Goal: Use online tool/utility: Utilize a website feature to perform a specific function

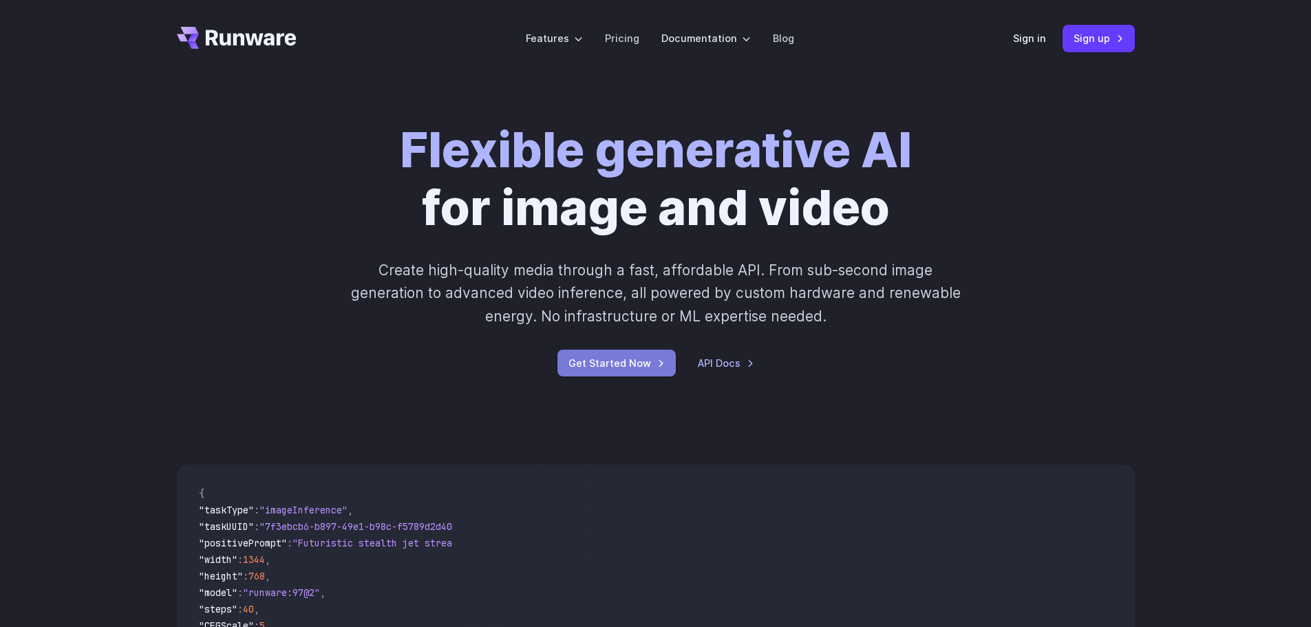
click at [635, 361] on link "Get Started Now" at bounding box center [617, 363] width 118 height 27
click at [1039, 30] on link "Sign in" at bounding box center [1029, 38] width 33 height 16
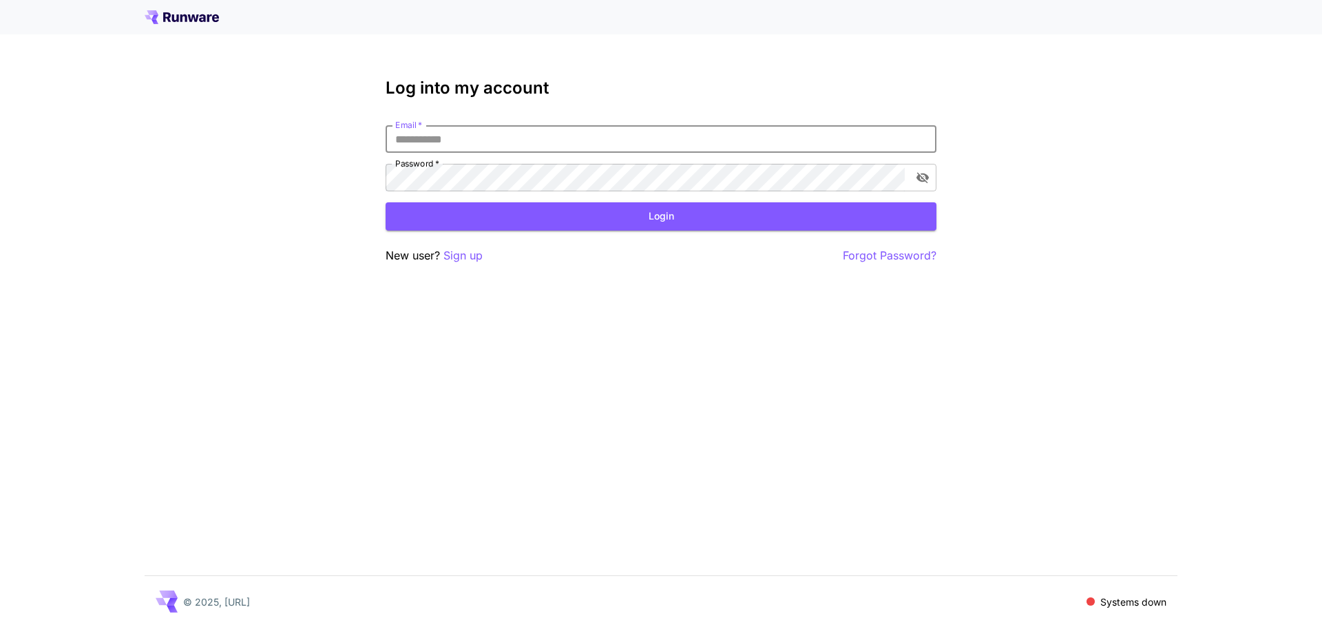
click at [595, 136] on input "Email   *" at bounding box center [661, 139] width 551 height 28
click at [386, 202] on button "Login" at bounding box center [661, 216] width 551 height 28
type input "**********"
click at [623, 217] on button "Login" at bounding box center [661, 216] width 551 height 28
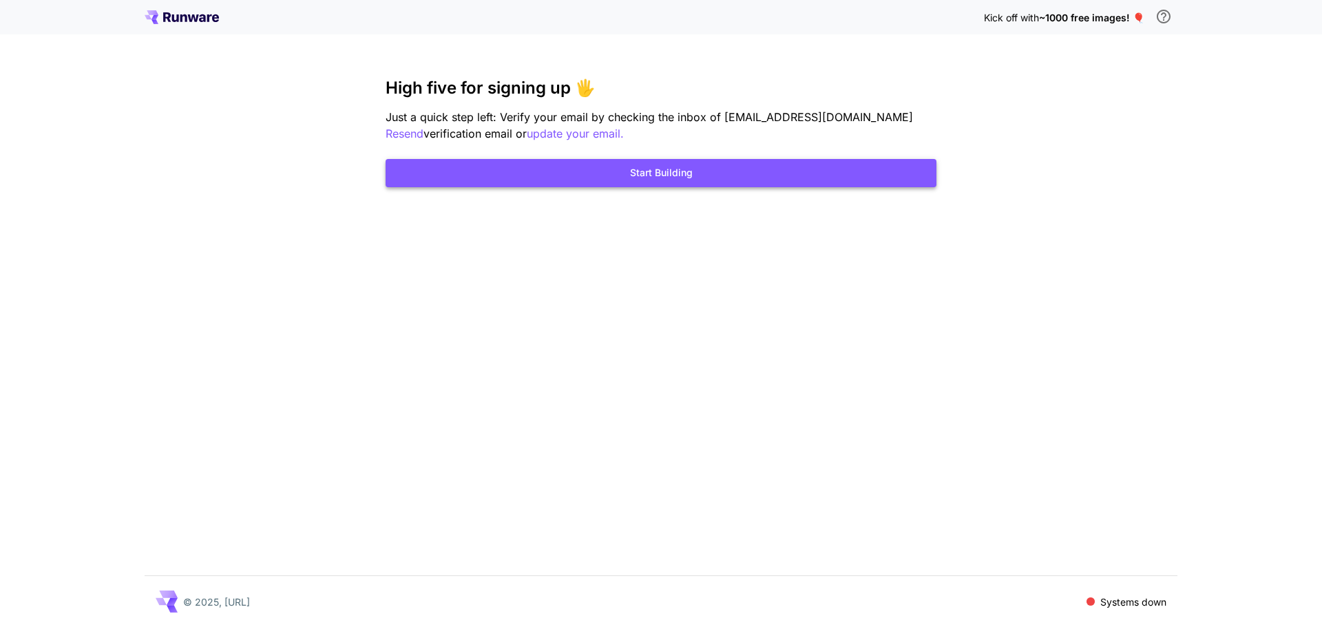
click at [634, 165] on button "Start Building" at bounding box center [661, 173] width 551 height 28
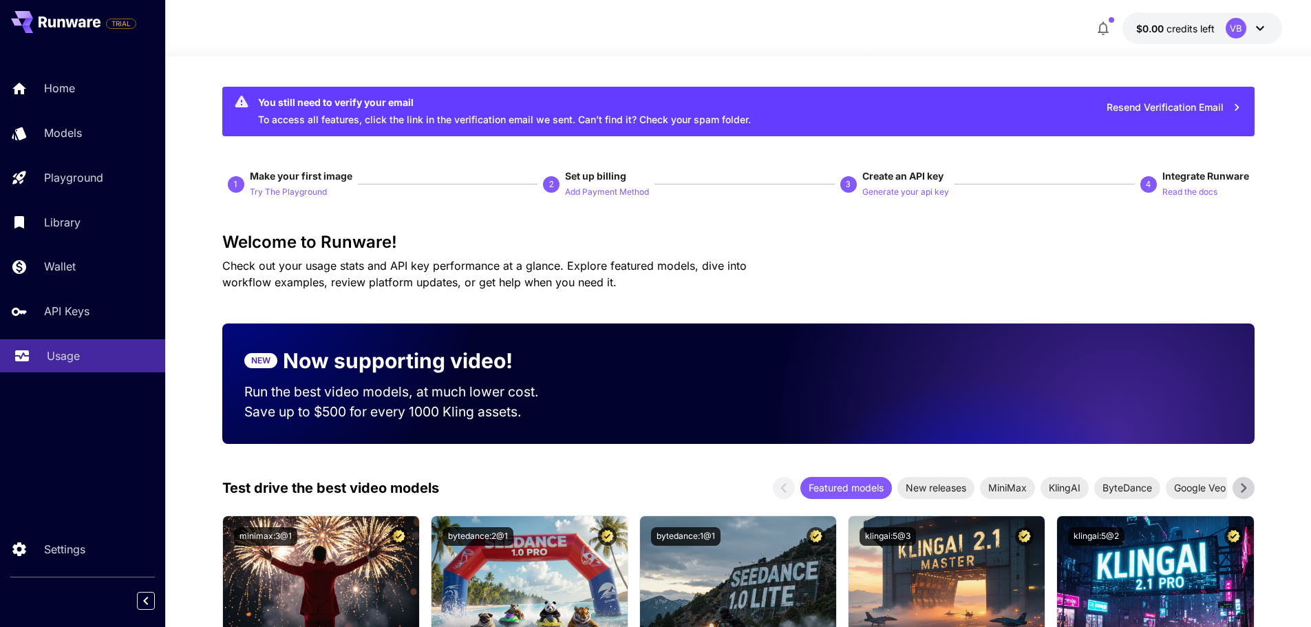
click at [86, 355] on div "Usage" at bounding box center [100, 356] width 107 height 17
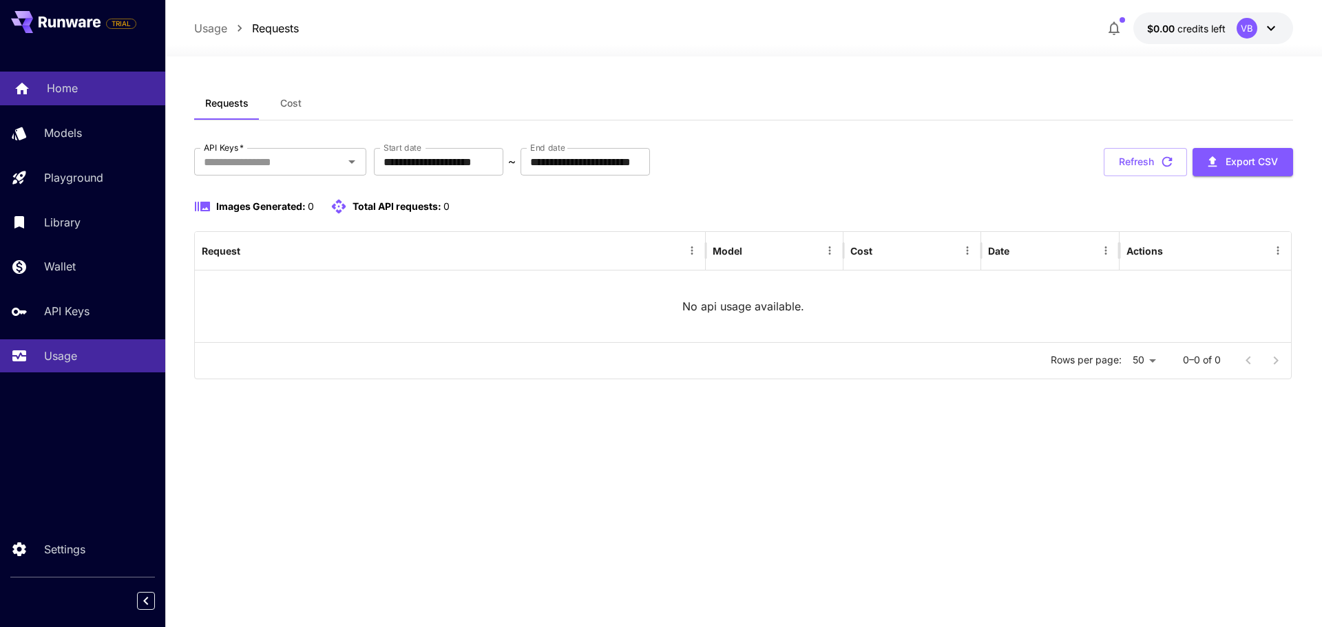
click at [59, 100] on link "Home" at bounding box center [82, 89] width 165 height 34
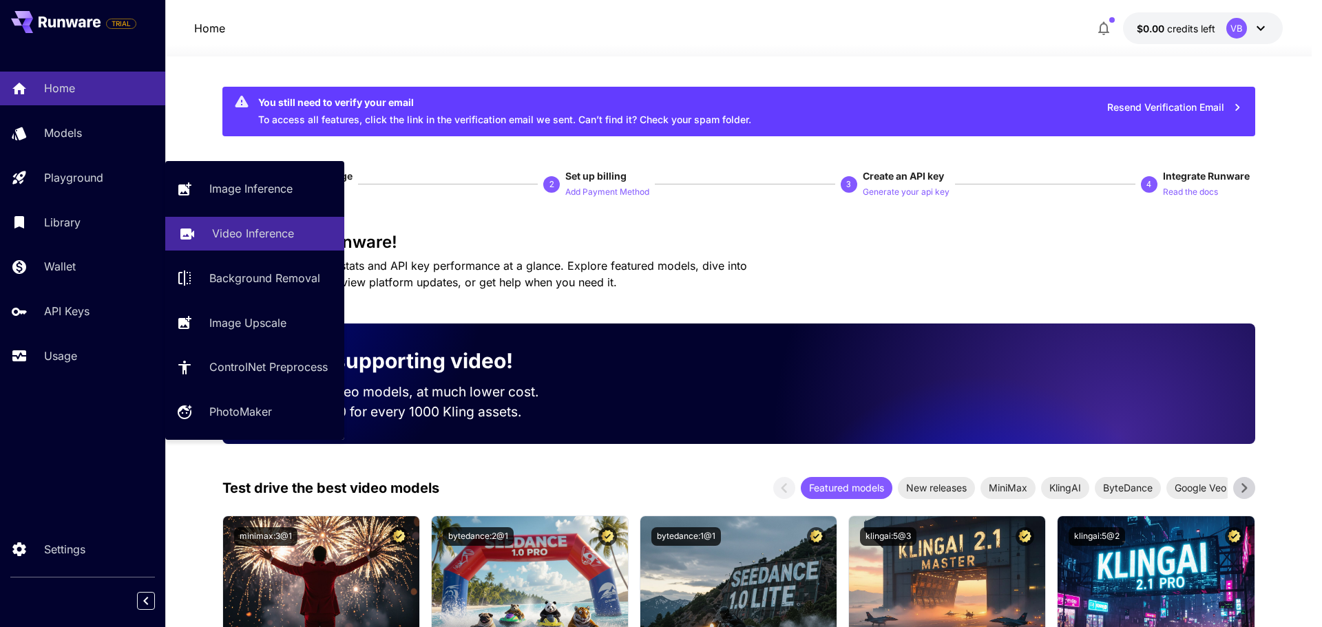
click at [231, 235] on p "Video Inference" at bounding box center [253, 233] width 82 height 17
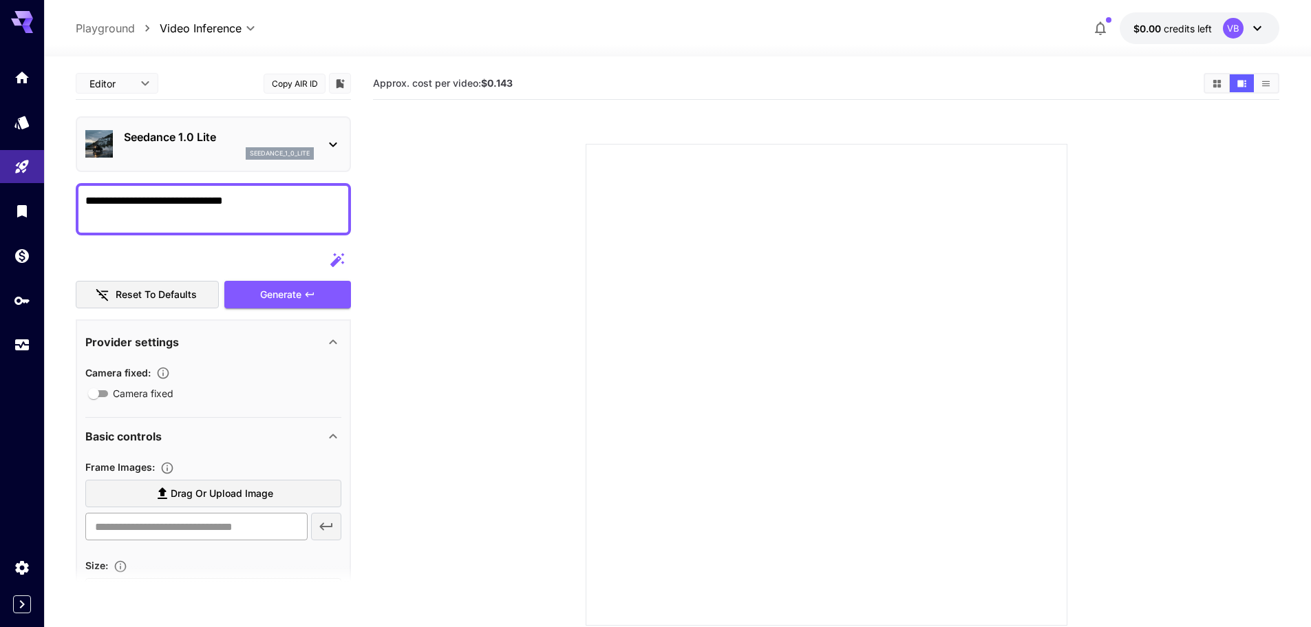
type textarea "**********"
click at [237, 532] on input "text" at bounding box center [196, 527] width 222 height 28
paste input "**********"
type input "*"
click at [117, 528] on input "text" at bounding box center [196, 527] width 222 height 28
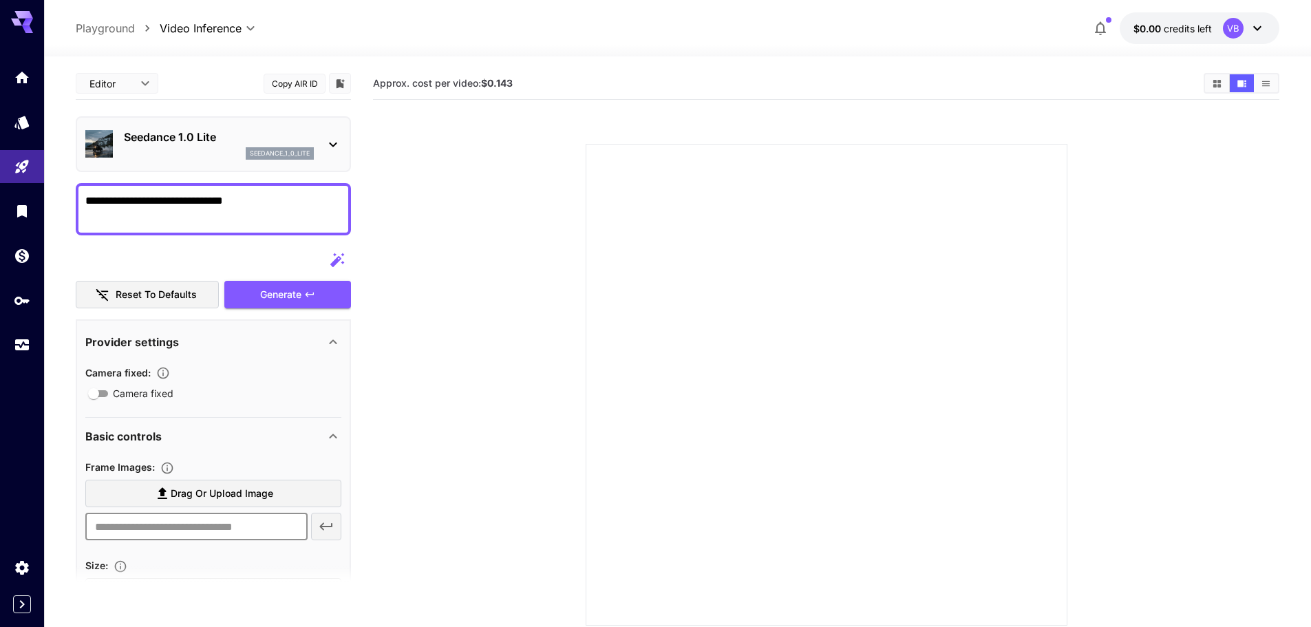
paste input "**********"
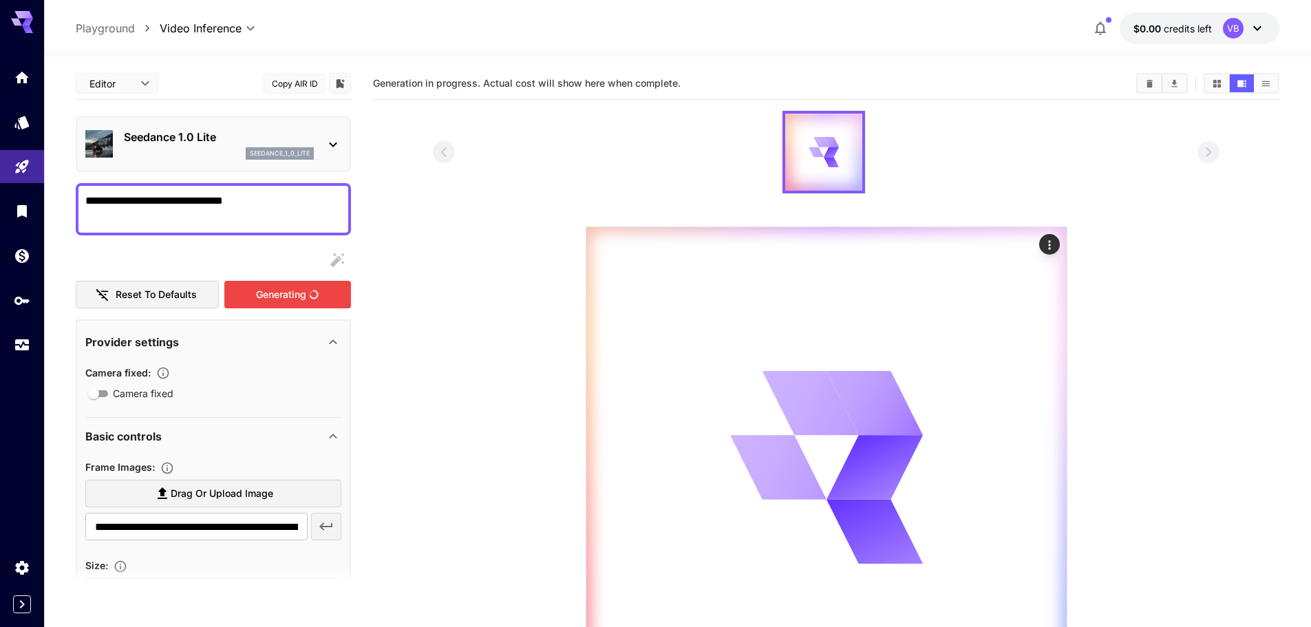
click at [299, 297] on div "Generating" at bounding box center [287, 295] width 127 height 28
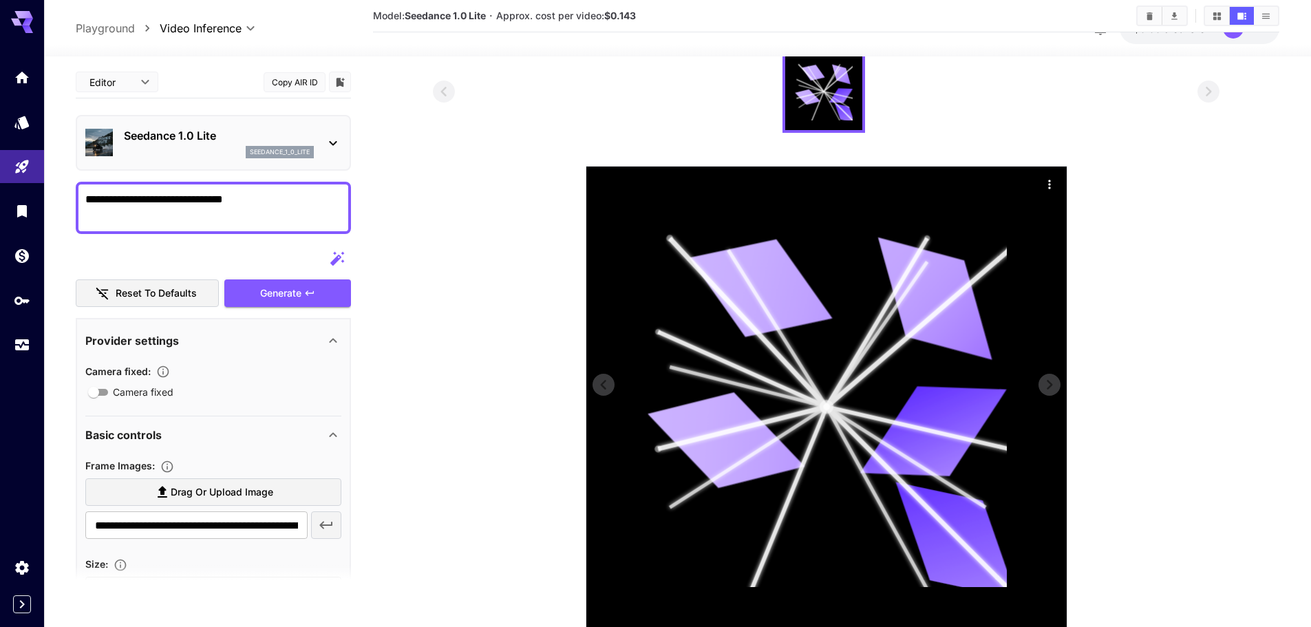
scroll to position [125, 0]
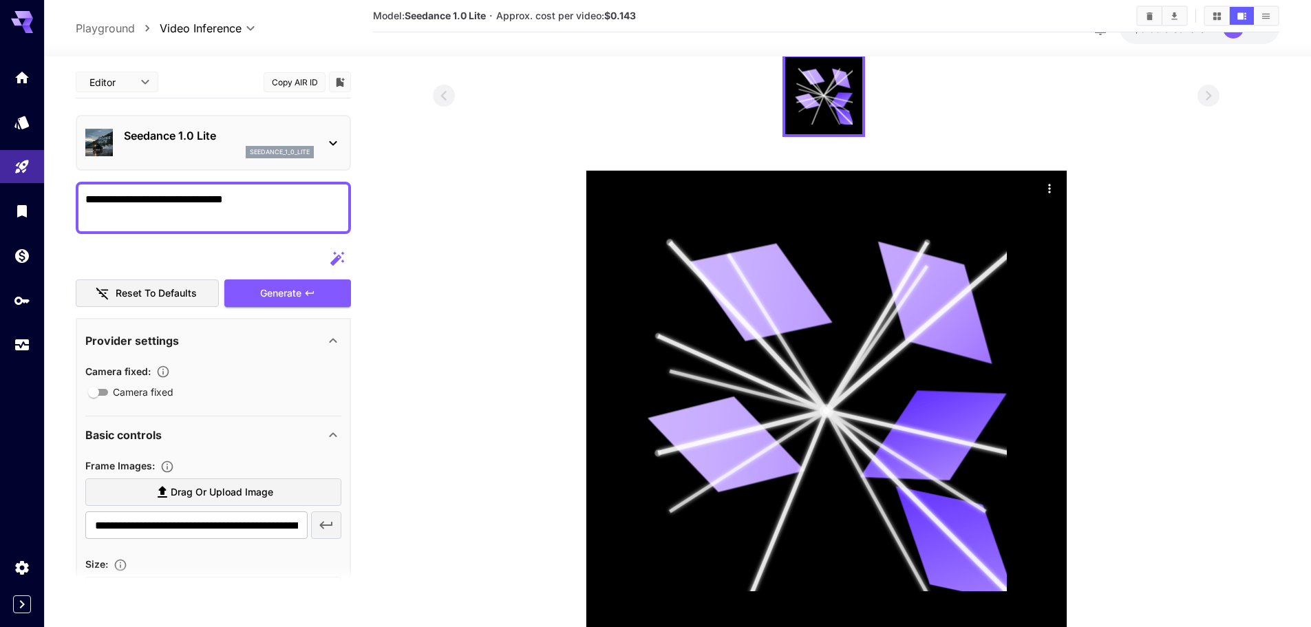
click at [287, 289] on div "Generate" at bounding box center [287, 293] width 127 height 28
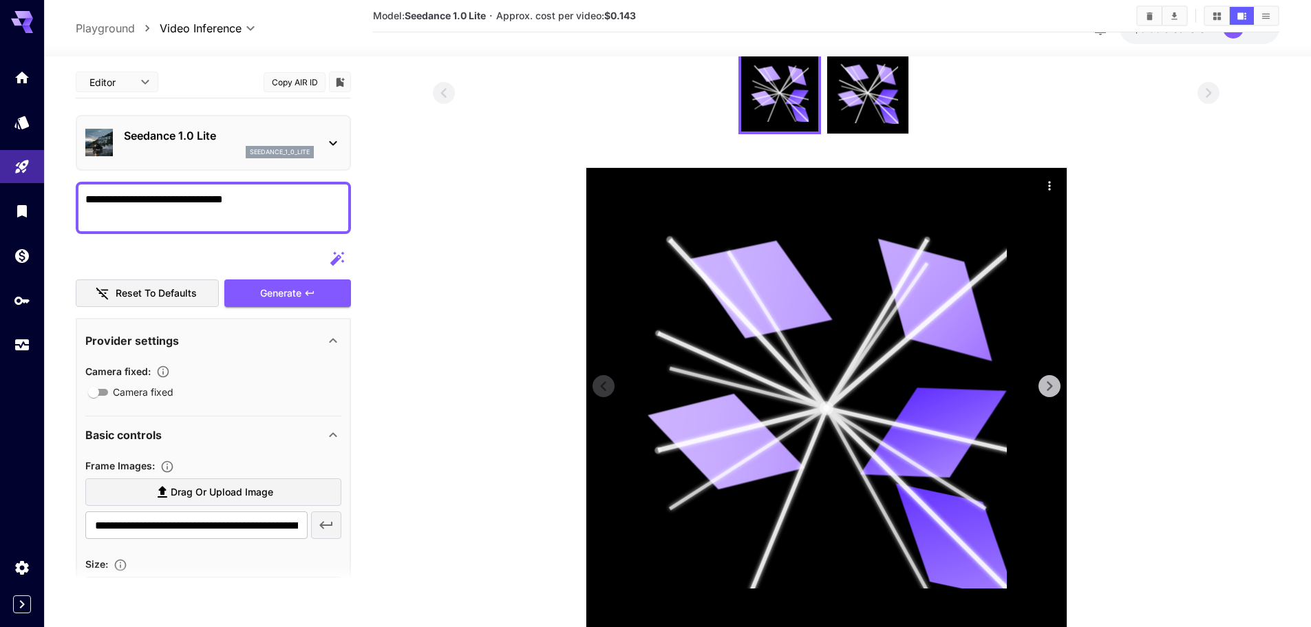
scroll to position [189, 0]
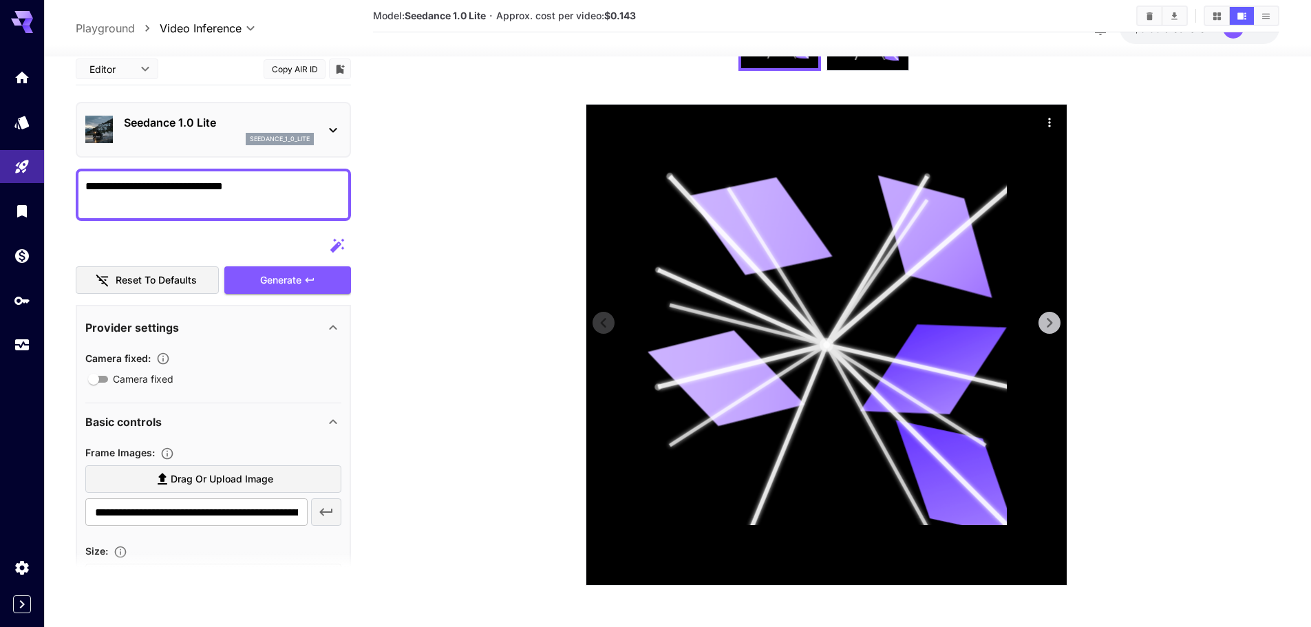
click at [1050, 318] on icon at bounding box center [1049, 323] width 21 height 21
click at [603, 323] on icon at bounding box center [603, 323] width 21 height 21
click at [205, 475] on span "Drag or upload image" at bounding box center [222, 478] width 103 height 17
click at [0, 0] on input "Drag or upload image" at bounding box center [0, 0] width 0 height 0
type input "**********"
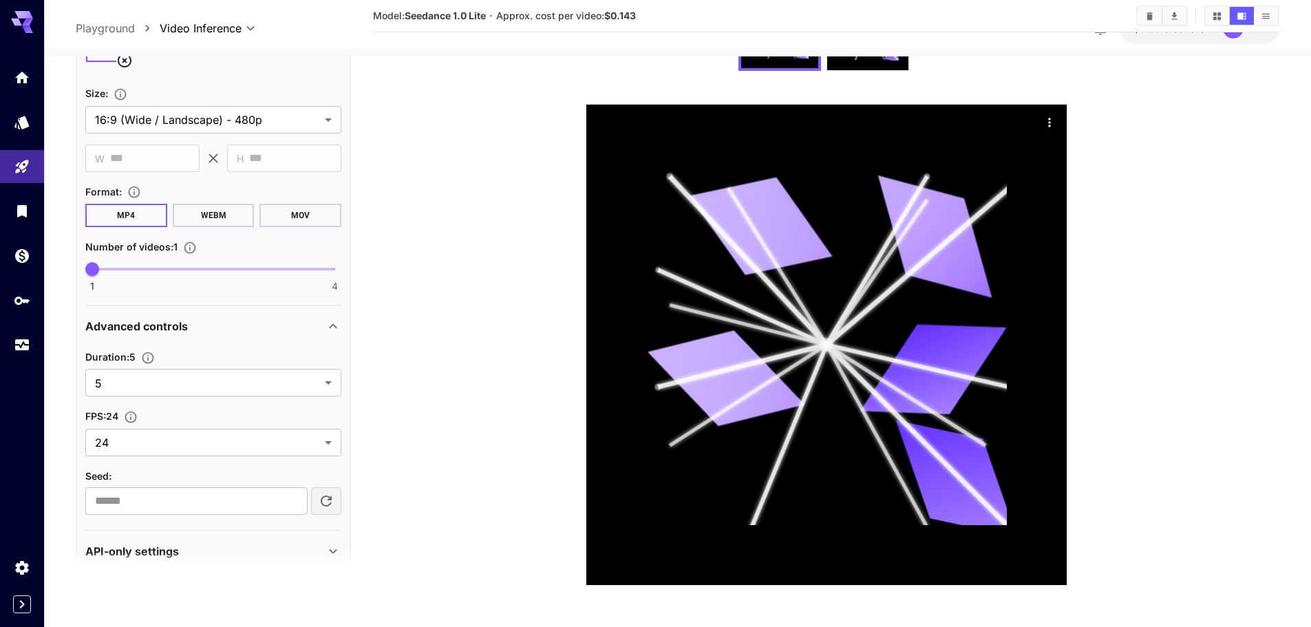
scroll to position [506, 0]
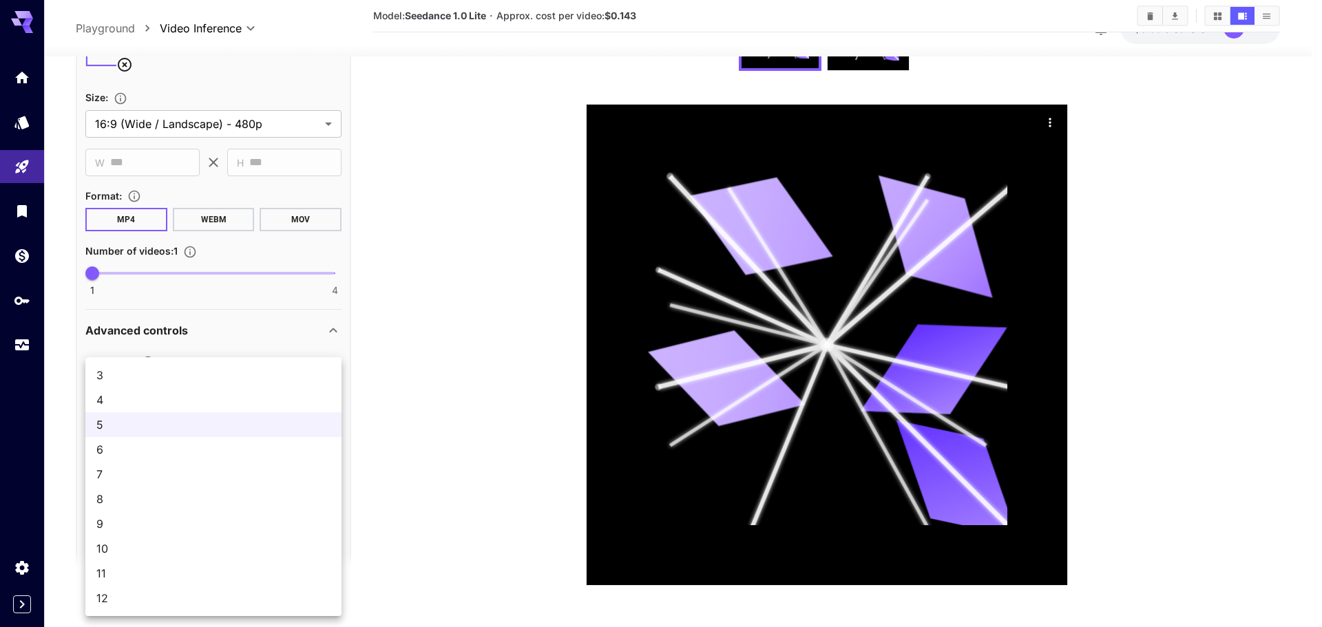
click at [121, 388] on body "**********" at bounding box center [661, 219] width 1322 height 816
click at [120, 454] on span "6" at bounding box center [213, 449] width 234 height 17
type input "*"
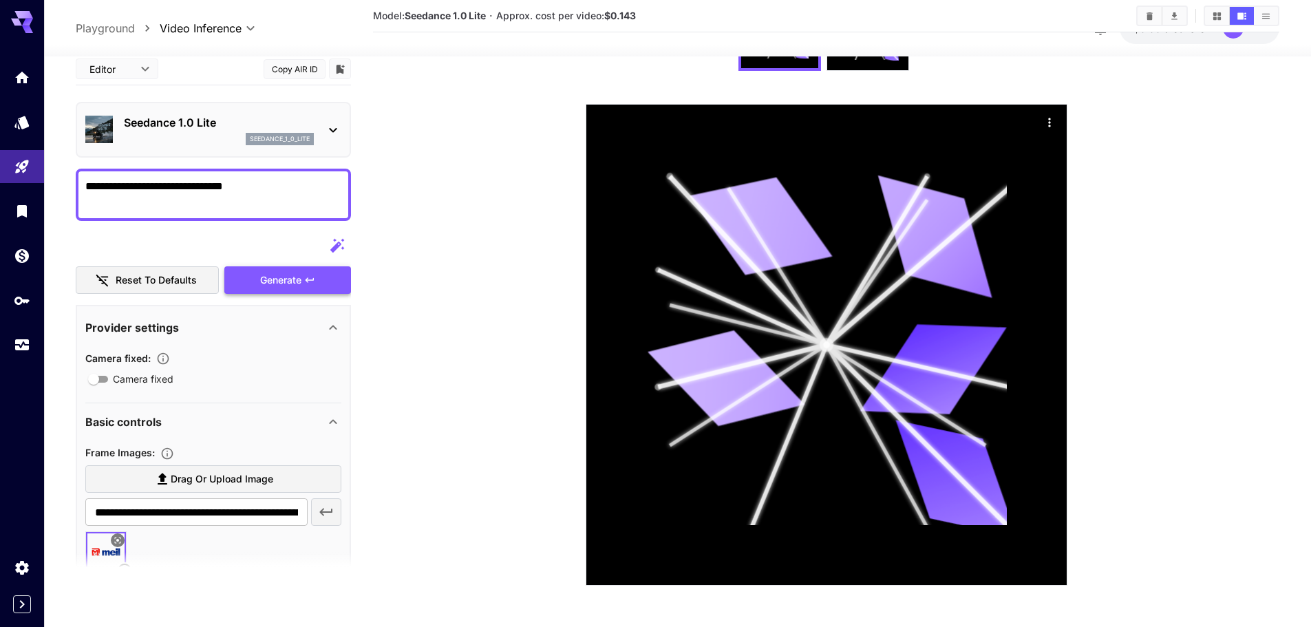
scroll to position [123, 0]
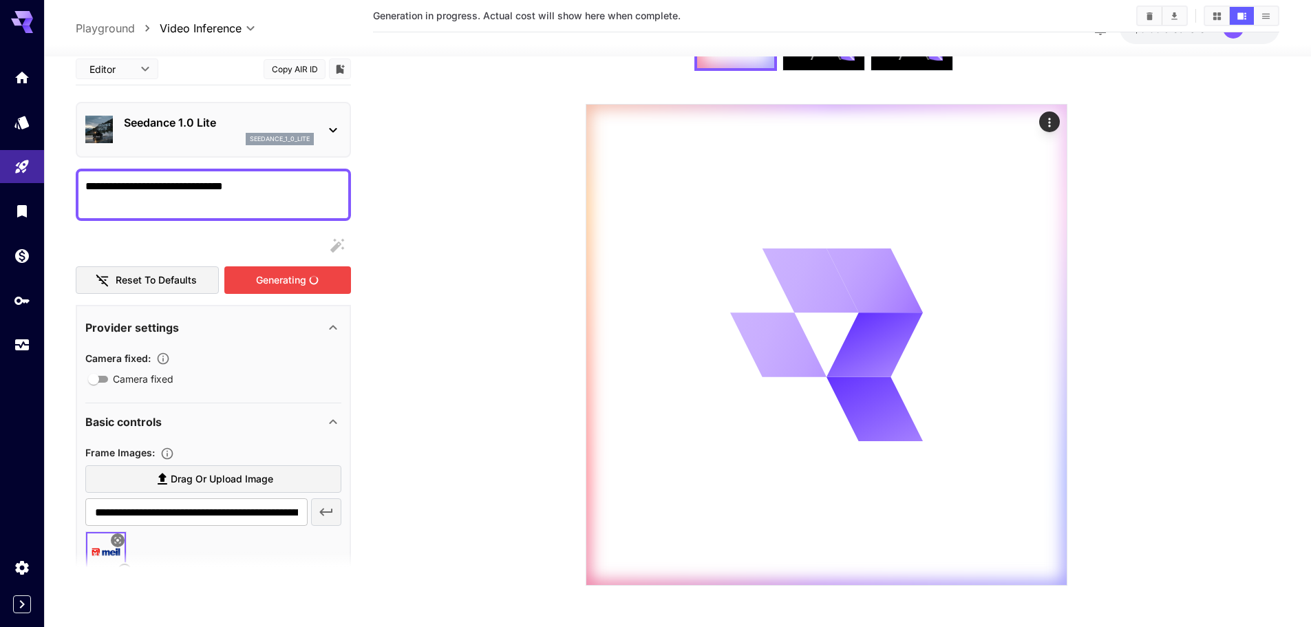
click at [295, 277] on div "Generating" at bounding box center [287, 280] width 127 height 28
